Goal: Information Seeking & Learning: Learn about a topic

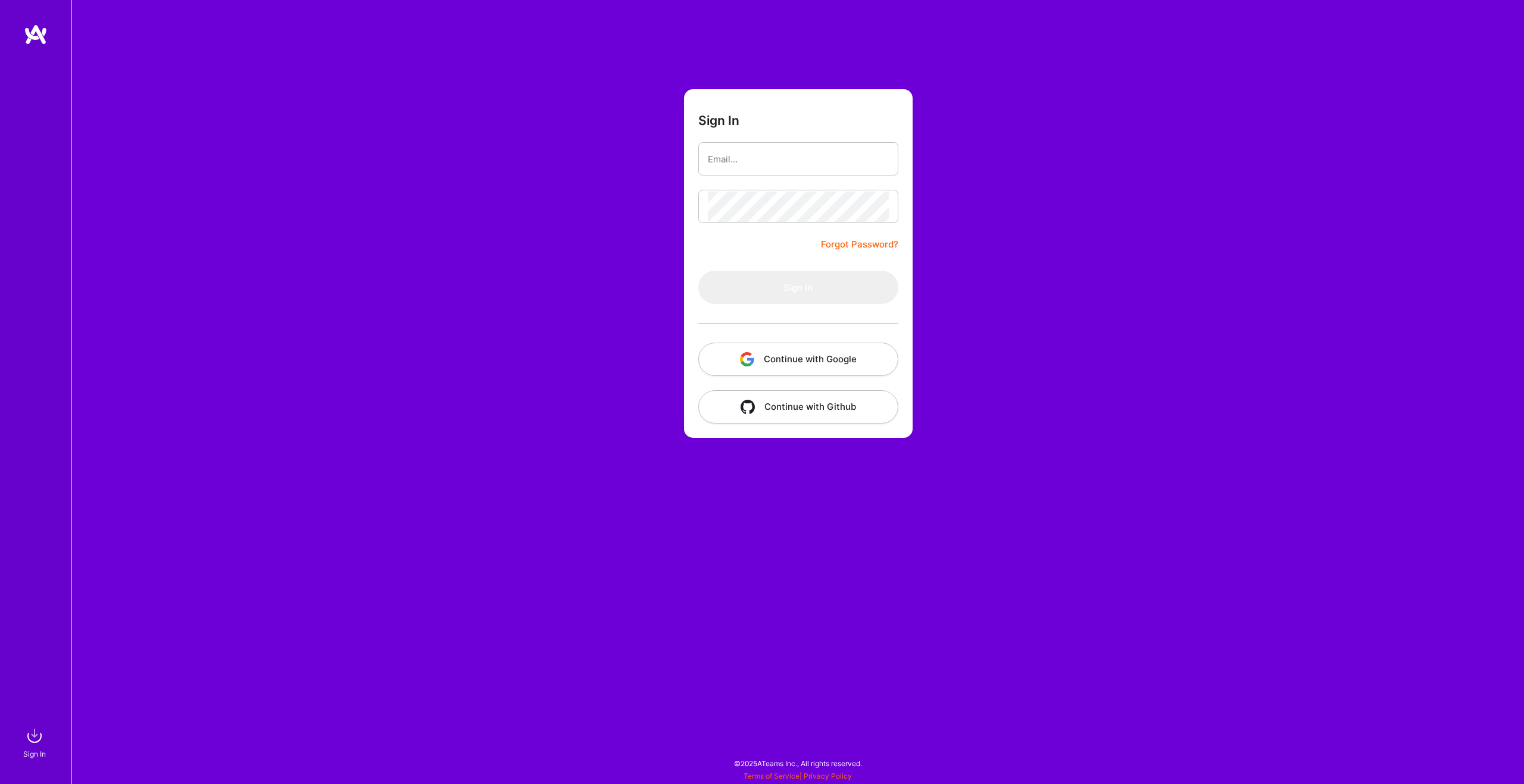
click at [777, 343] on button "Continue with Google" at bounding box center [798, 359] width 200 height 33
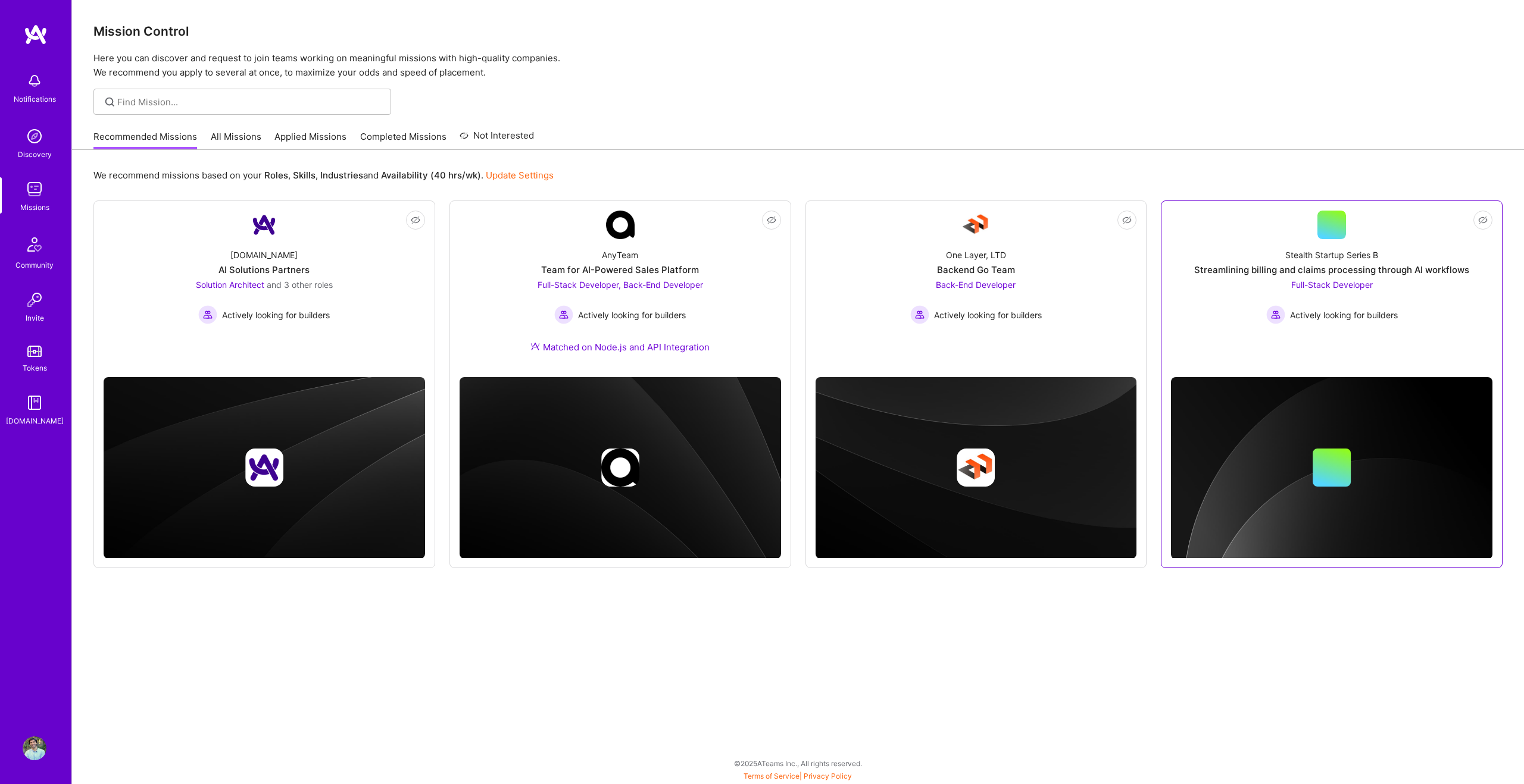
click at [1289, 232] on link "Not Interested Stealth Startup Series B Streamlining billing and claims process…" at bounding box center [1331, 289] width 321 height 157
click at [728, 323] on div "AnyTeam Team for AI-Powered Sales Platform Full-Stack Developer, Back-End Devel…" at bounding box center [619, 304] width 321 height 129
